Goal: Task Accomplishment & Management: Manage account settings

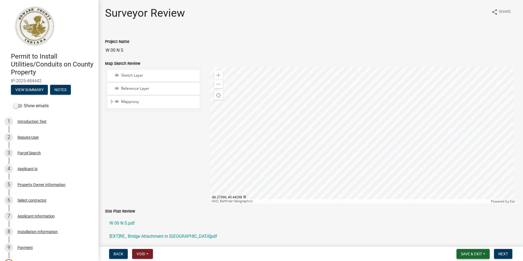
click at [470, 253] on span "Save & Exit" at bounding box center [471, 254] width 21 height 4
click at [461, 241] on button "Save & Exit" at bounding box center [468, 239] width 44 height 13
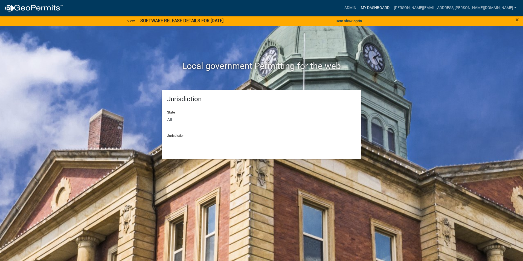
click at [392, 5] on link "My Dashboard" at bounding box center [375, 8] width 33 height 10
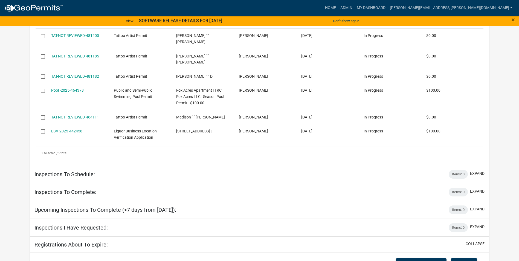
scroll to position [196, 0]
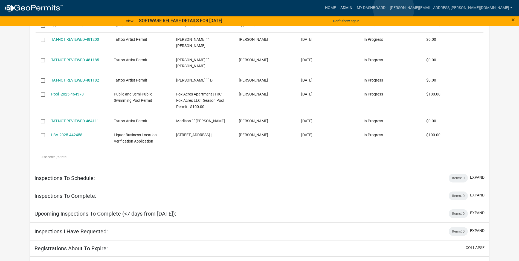
click at [354, 9] on link "Admin" at bounding box center [346, 8] width 16 height 10
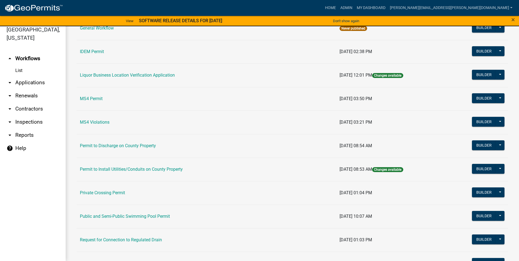
scroll to position [464, 0]
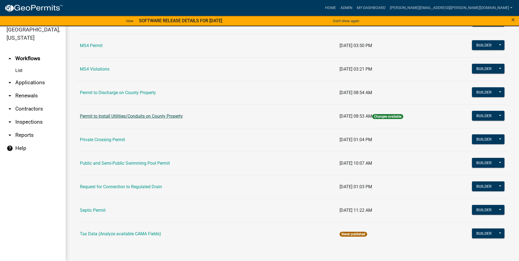
click at [146, 116] on link "Permit to Install Utilities/Conduits on County Property" at bounding box center [131, 116] width 103 height 5
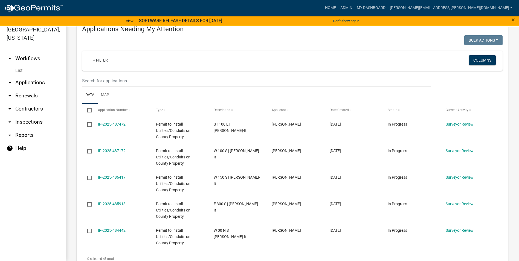
scroll to position [82, 0]
